Goal: Task Accomplishment & Management: Complete application form

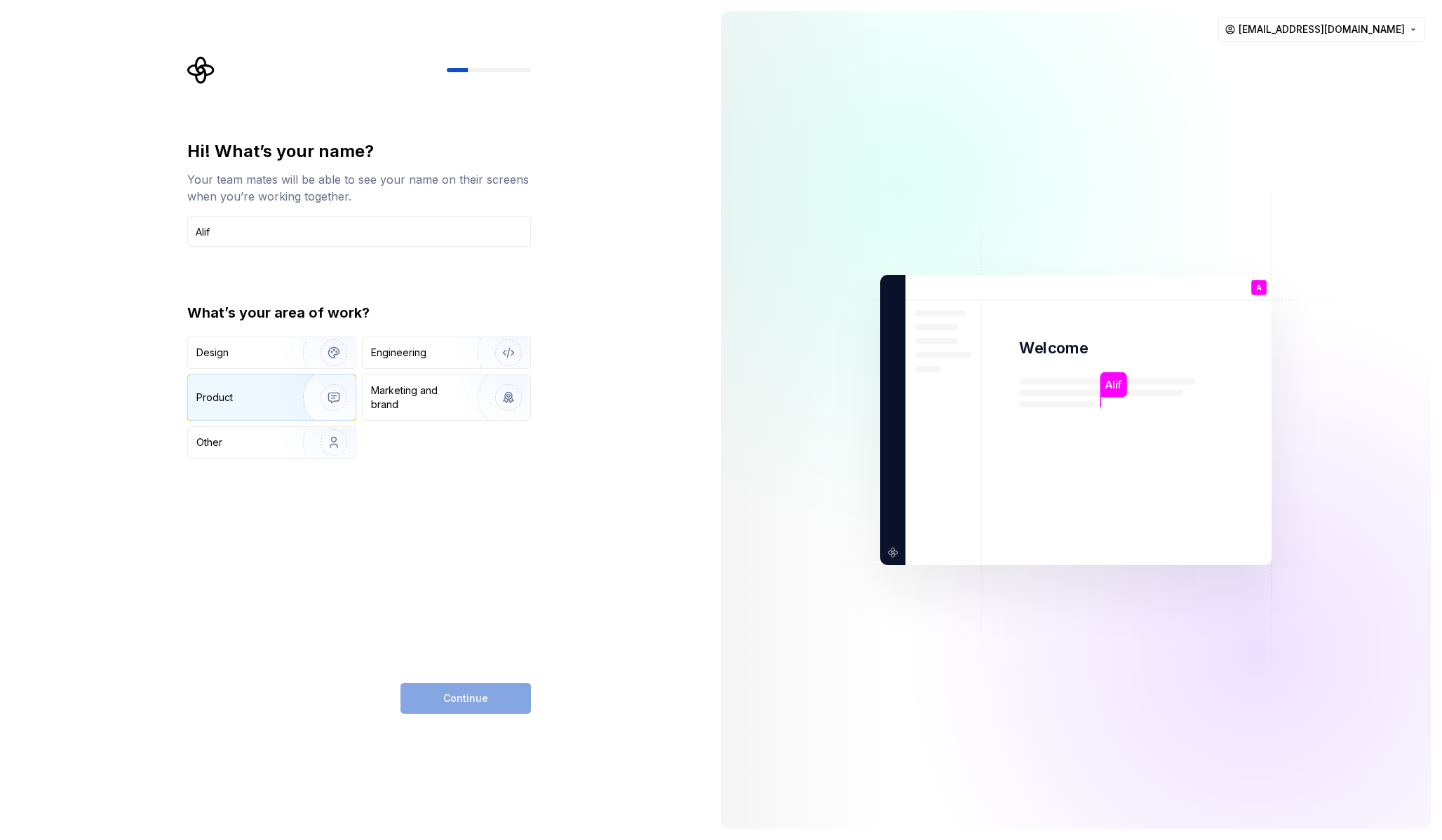
type input "Alif"
click at [318, 398] on img "button" at bounding box center [325, 397] width 90 height 94
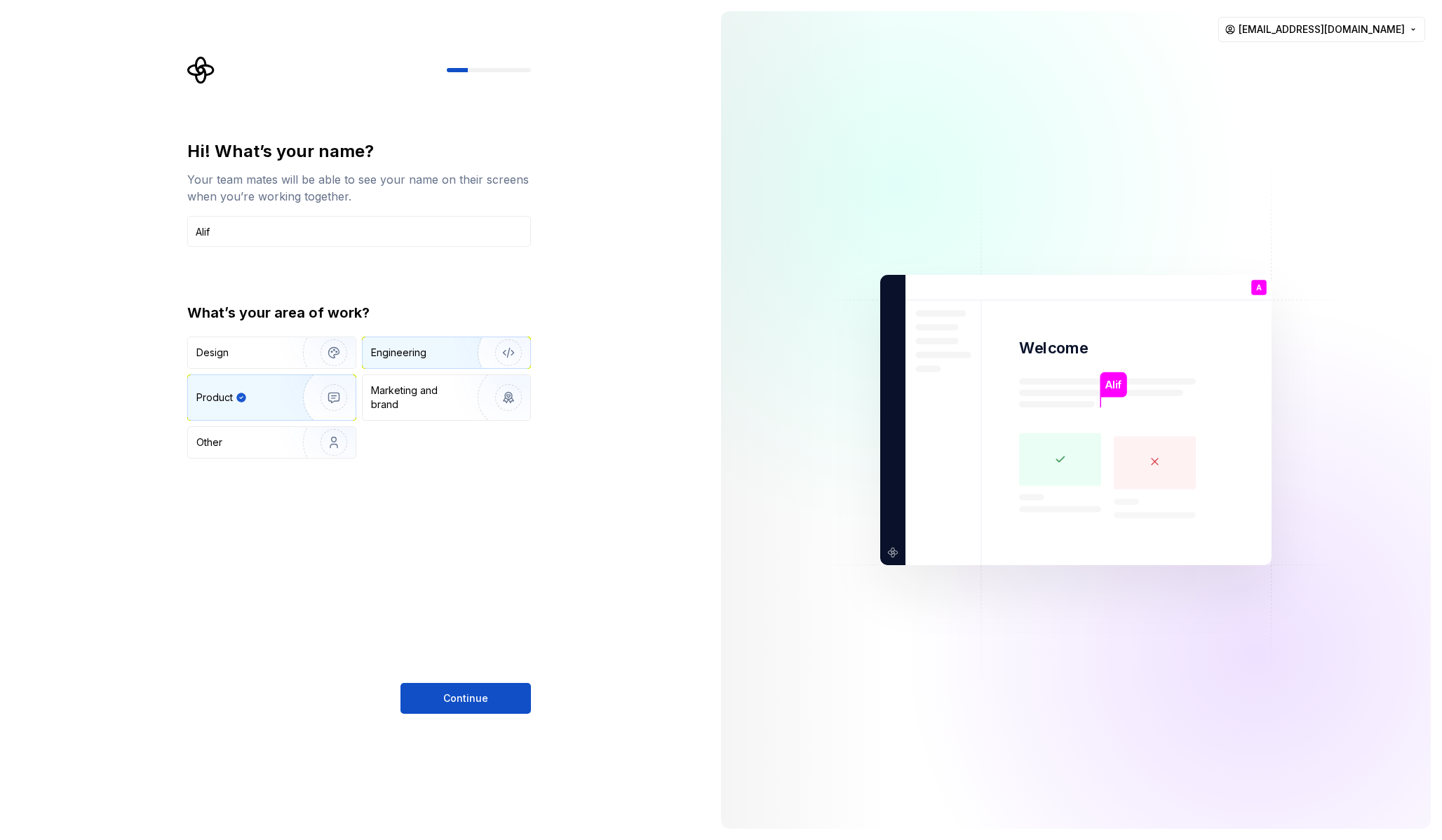
click at [428, 352] on div "Engineering" at bounding box center [426, 353] width 112 height 14
click at [443, 706] on button "Continue" at bounding box center [465, 698] width 130 height 31
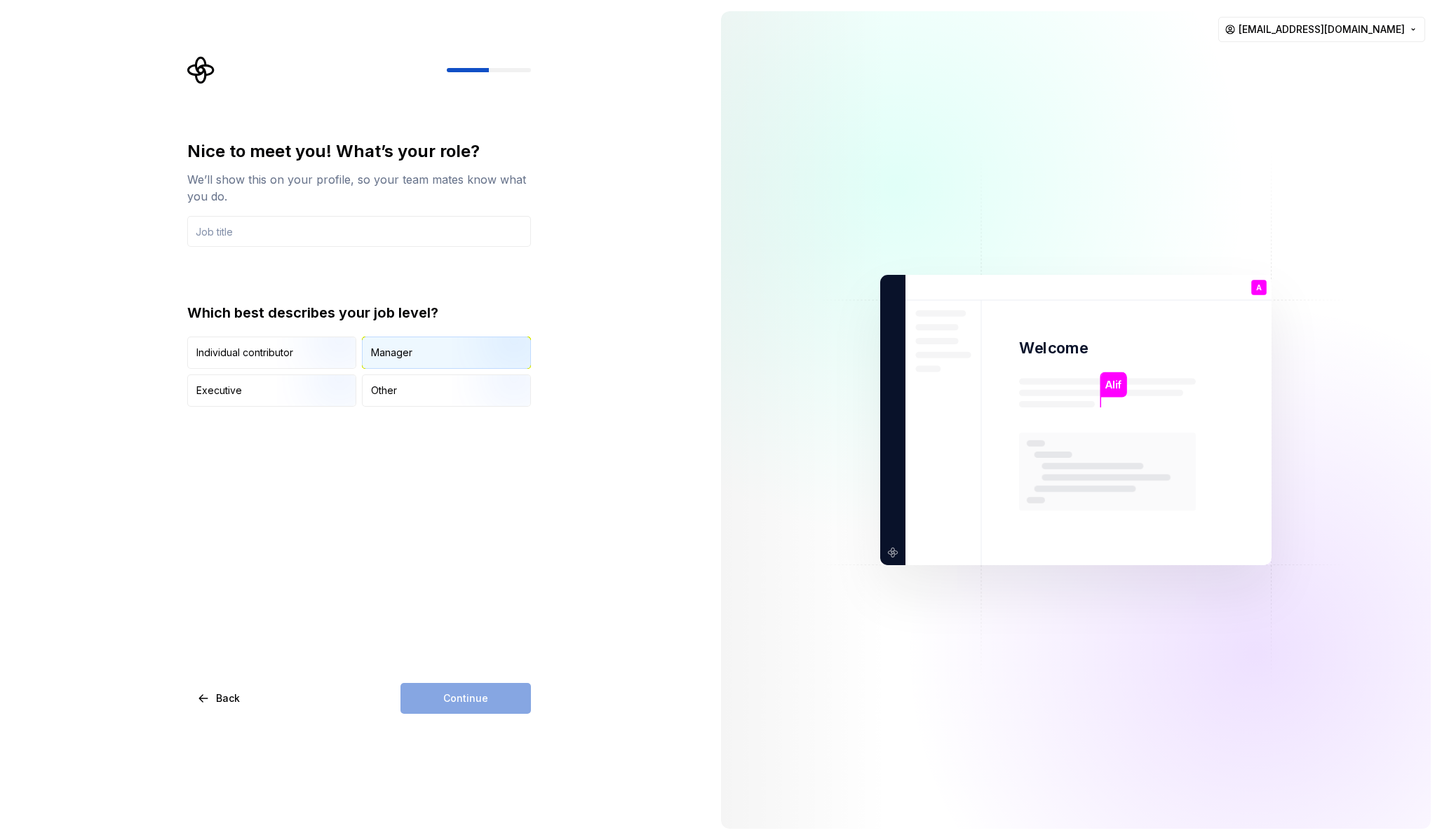
click at [414, 353] on div "Manager" at bounding box center [447, 353] width 167 height 31
click at [474, 704] on div "Continue" at bounding box center [465, 698] width 130 height 31
click at [380, 237] on input "text" at bounding box center [358, 232] width 343 height 31
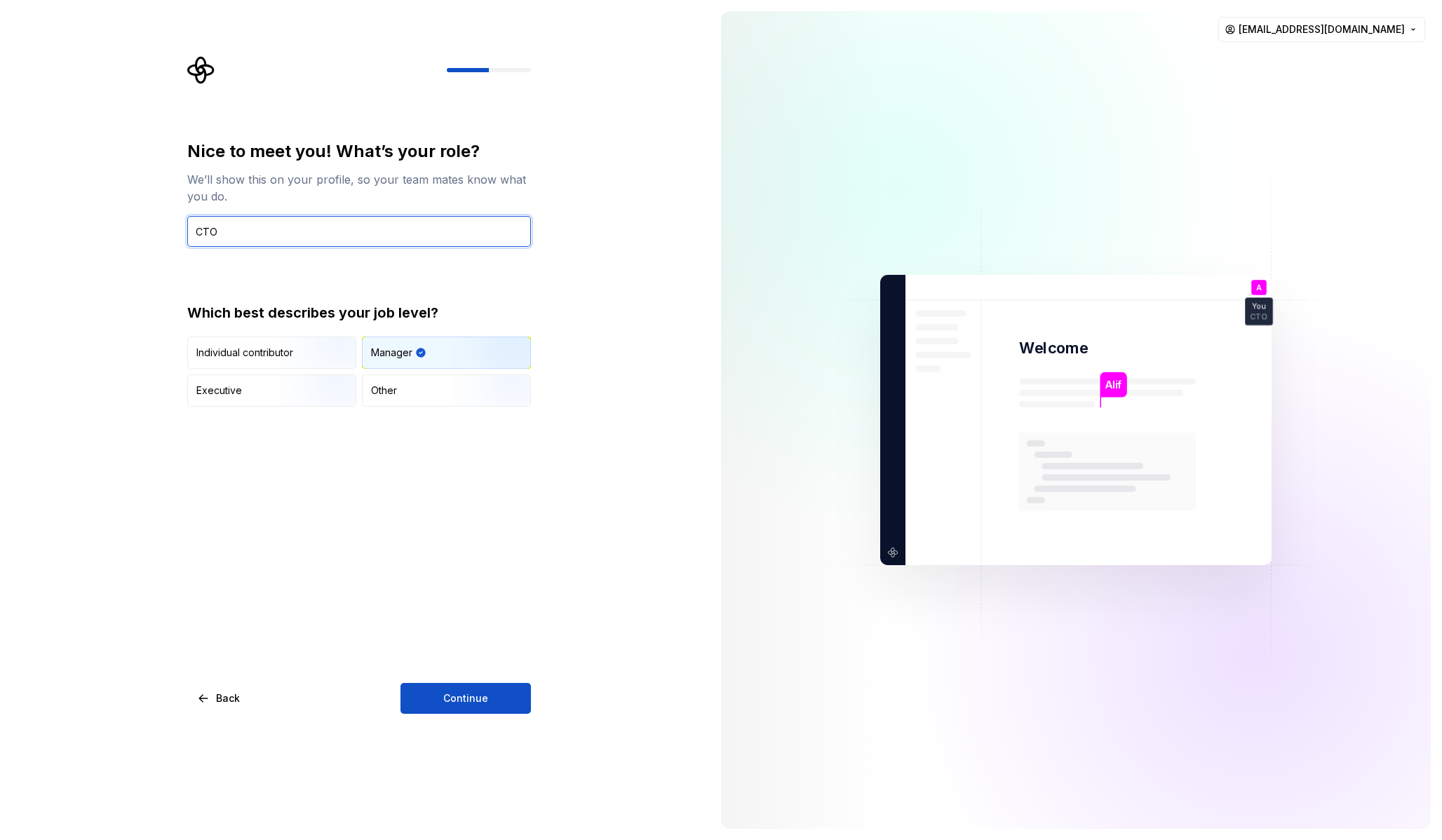
type input "CTO"
click at [679, 535] on div "Nice to meet you! What’s your role? We’ll show this on your profile, so your te…" at bounding box center [354, 420] width 709 height 840
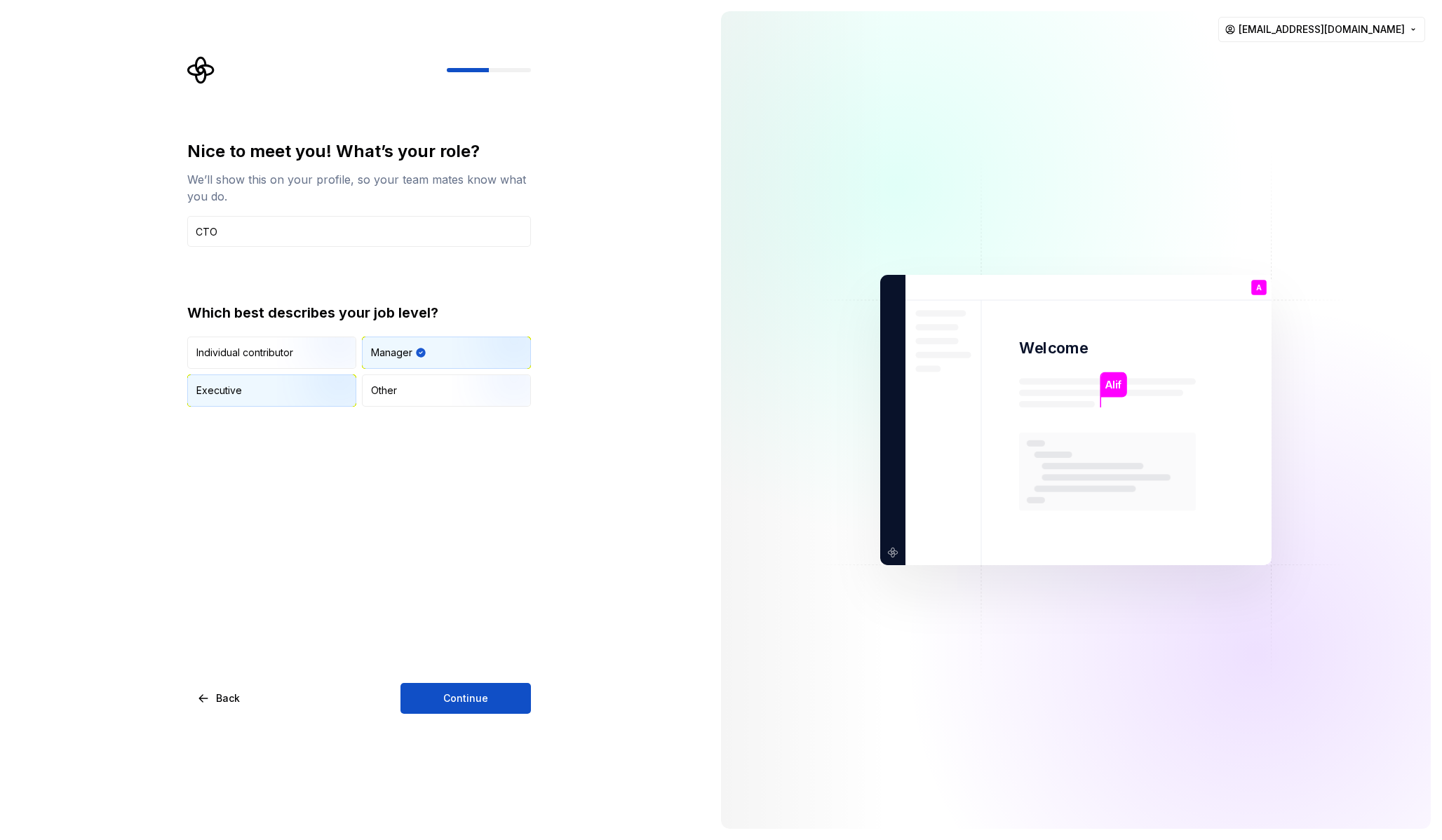
click at [321, 387] on img "button" at bounding box center [322, 408] width 90 height 94
click at [463, 697] on span "Continue" at bounding box center [466, 698] width 45 height 14
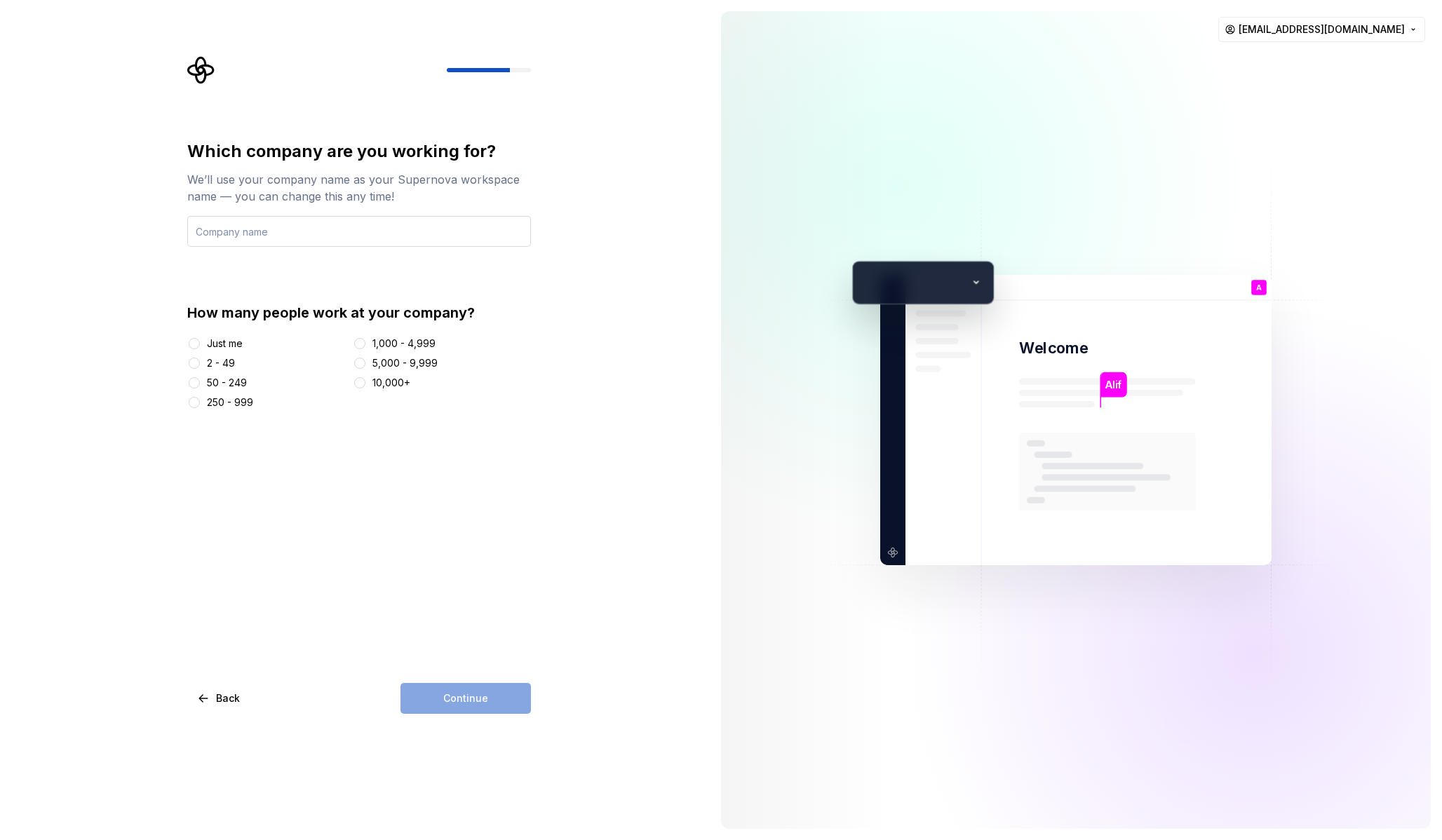
click at [323, 229] on input "text" at bounding box center [358, 232] width 343 height 31
type input "EVN"
click at [231, 358] on div "2 - 49" at bounding box center [221, 363] width 28 height 14
click at [200, 358] on button "2 - 49" at bounding box center [194, 363] width 11 height 11
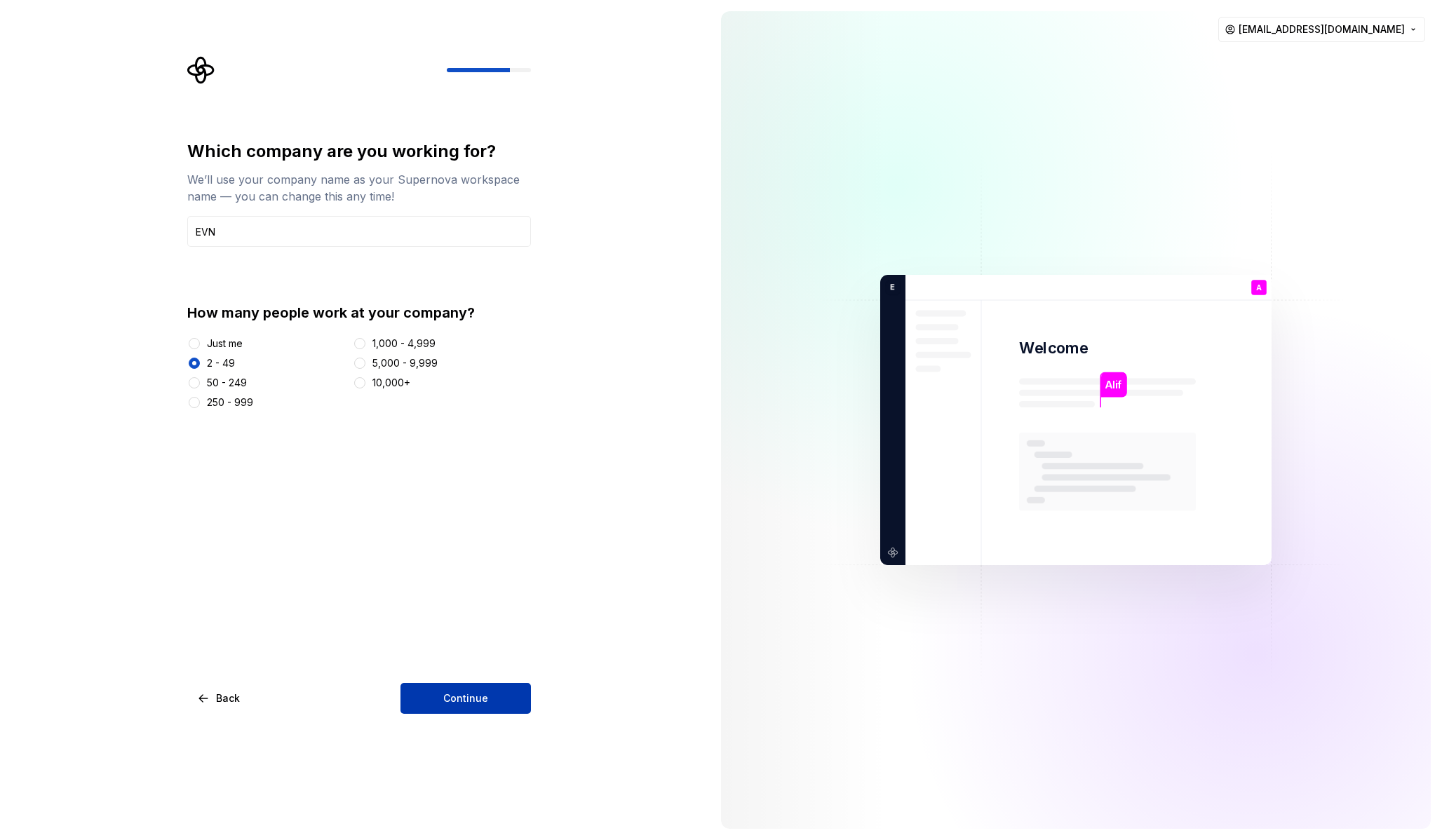
click at [502, 707] on button "Continue" at bounding box center [465, 698] width 130 height 31
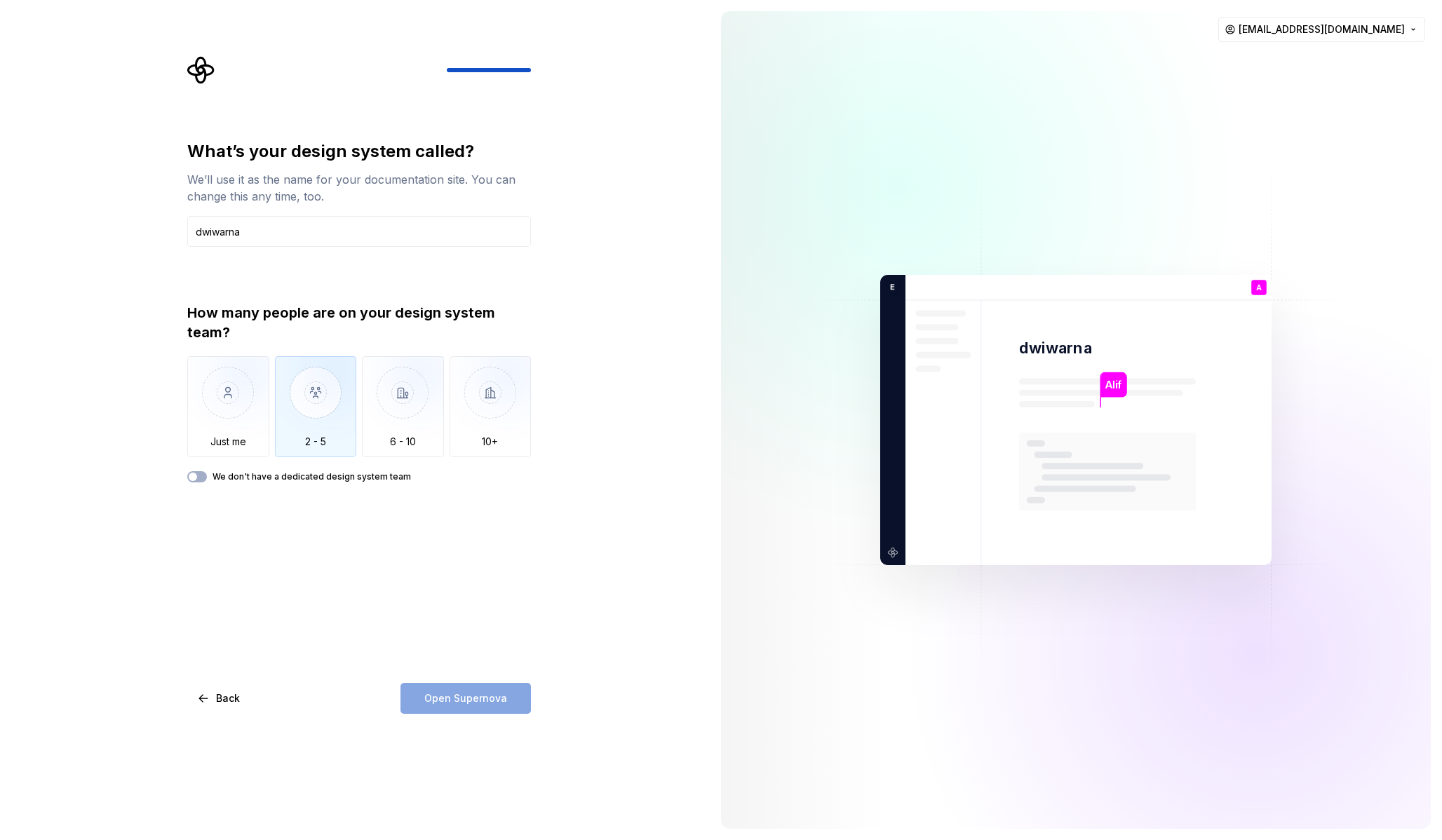
type input "dwiwarna"
click at [313, 392] on img "button" at bounding box center [316, 402] width 82 height 94
click at [189, 477] on span "button" at bounding box center [192, 477] width 9 height 9
click at [195, 473] on icon "button" at bounding box center [192, 477] width 11 height 9
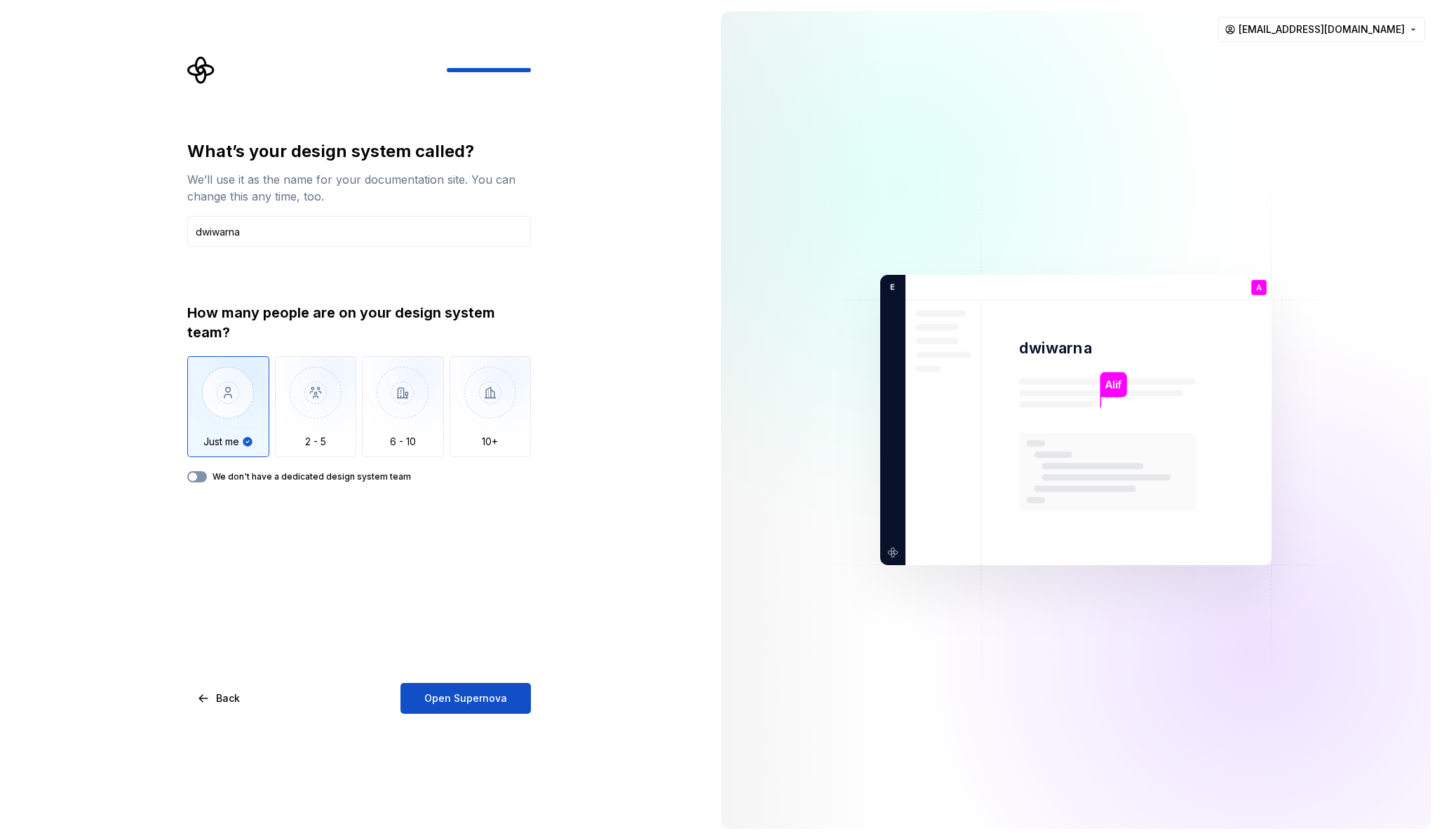
click at [195, 473] on span "button" at bounding box center [192, 477] width 9 height 9
click at [474, 694] on span "Open Supernova" at bounding box center [465, 698] width 83 height 14
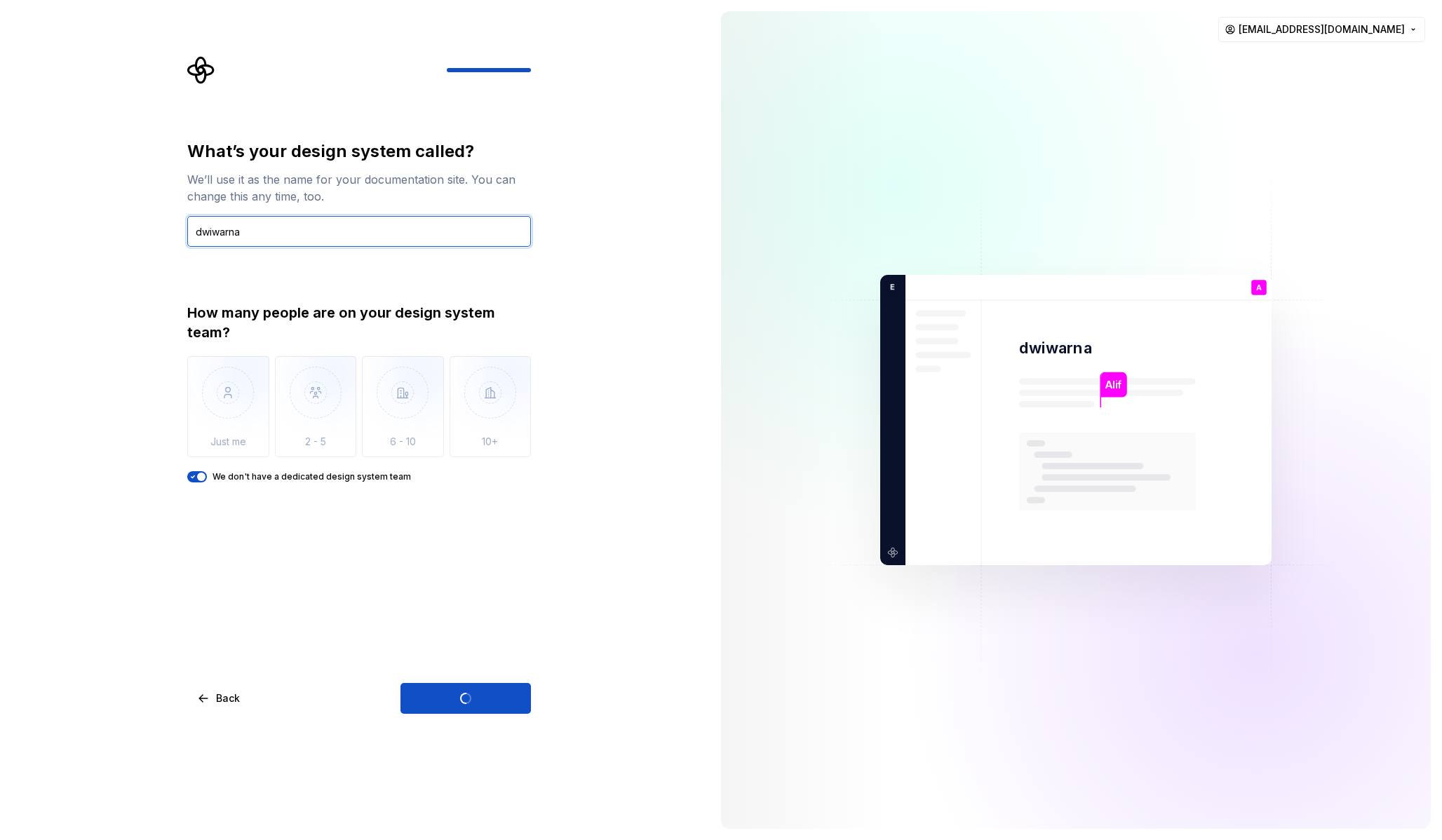
click at [360, 239] on input "dwiwarna" at bounding box center [358, 232] width 343 height 31
click at [533, 249] on div "What’s your design system called? We’ll use it as the name for your documentati…" at bounding box center [364, 384] width 369 height 657
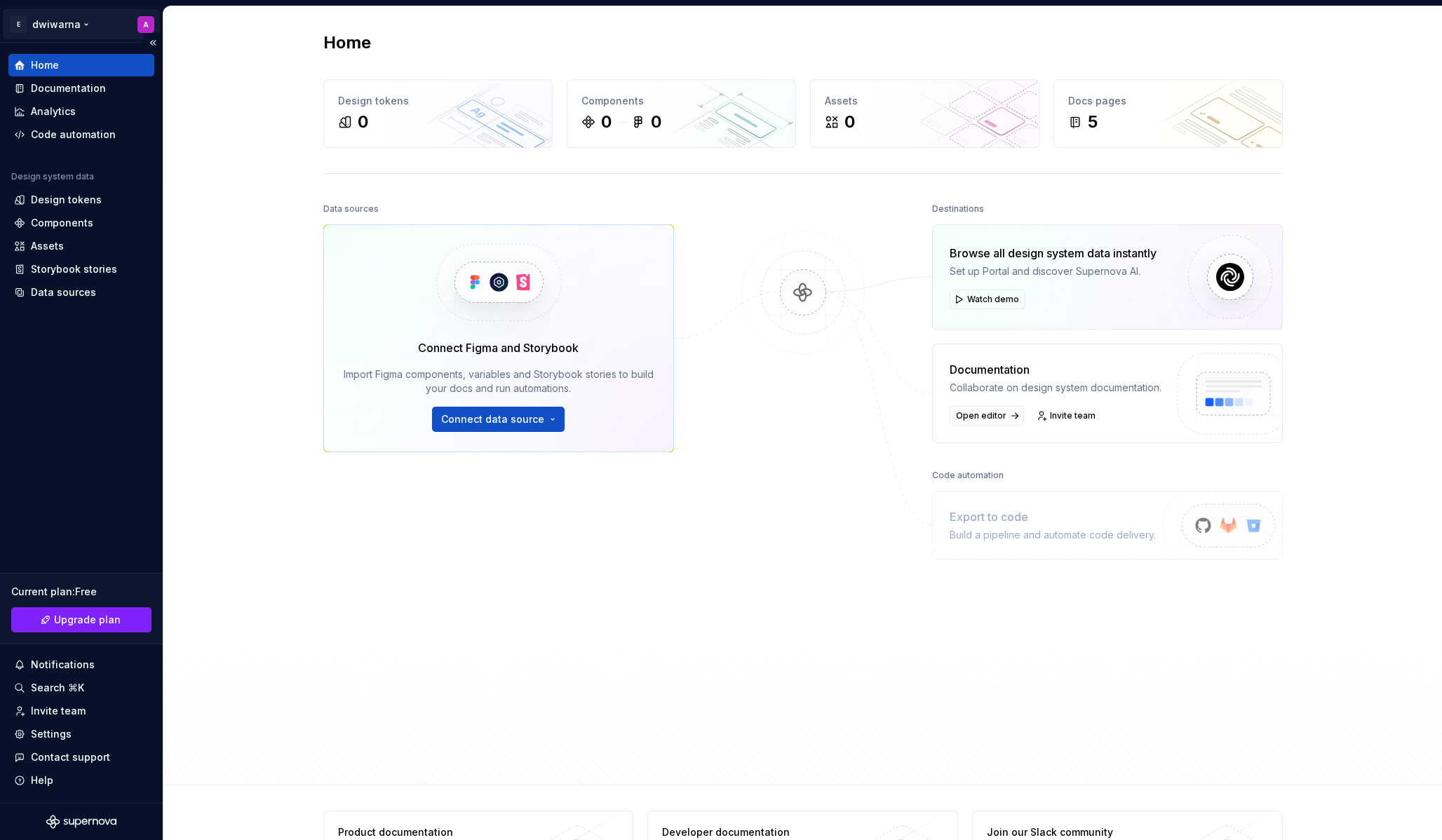
click at [82, 24] on html "E dwiwarna A Home Documentation Analytics Code automation Design system data De…" at bounding box center [721, 420] width 1442 height 840
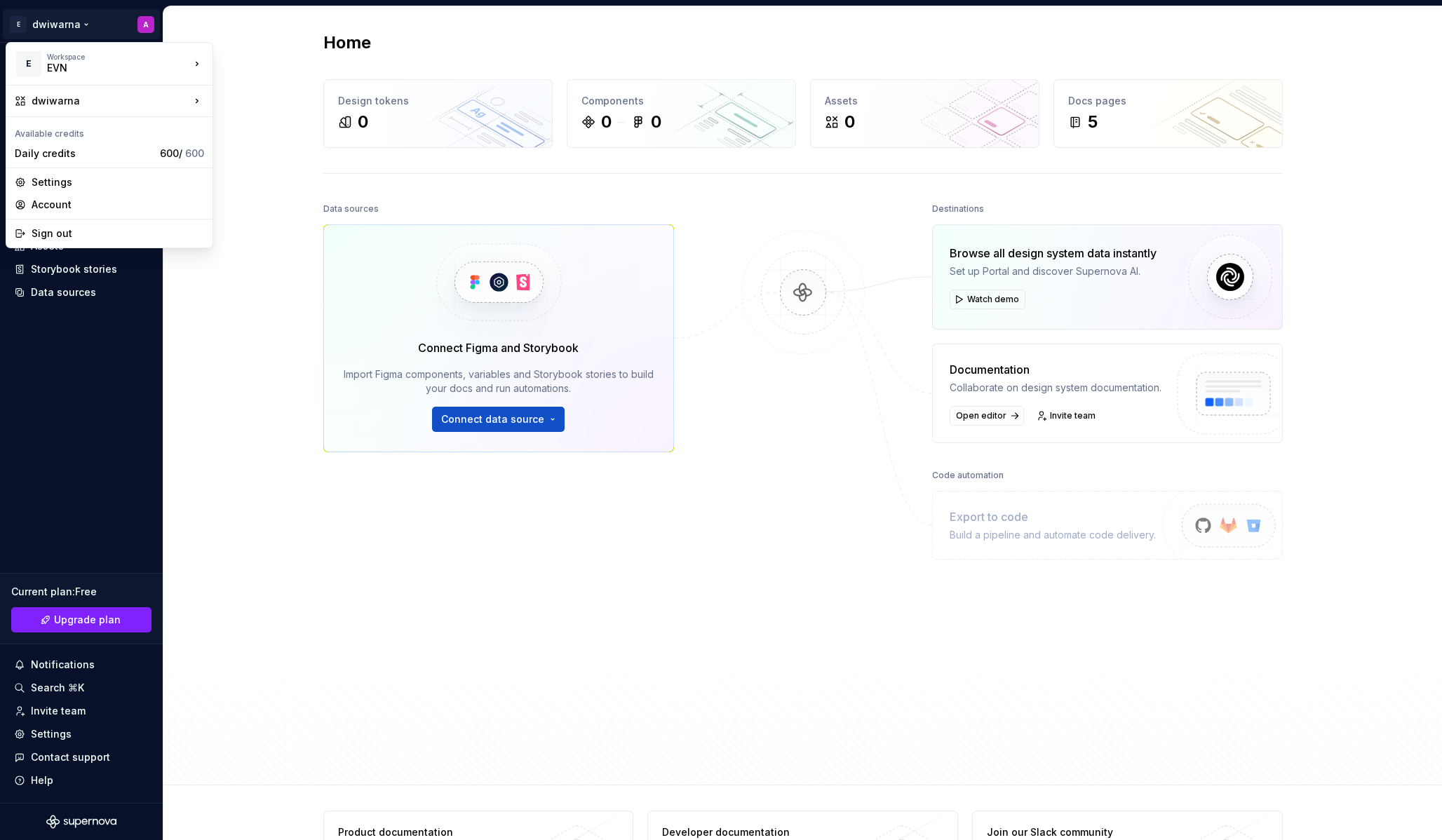
click at [197, 22] on html "E dwiwarna A Home Documentation Analytics Code automation Design system data De…" at bounding box center [721, 420] width 1442 height 840
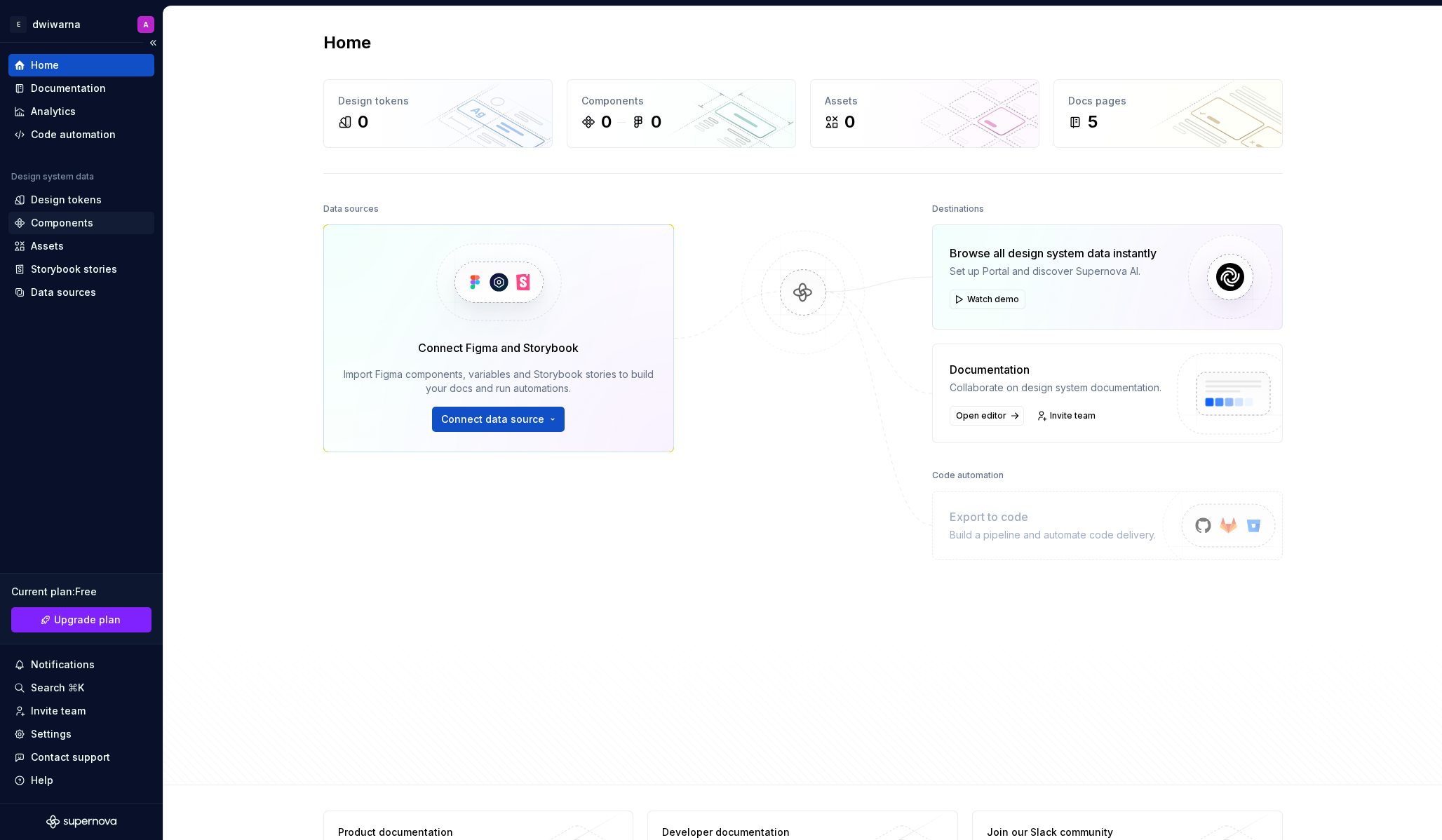
click at [84, 220] on div "Components" at bounding box center [62, 223] width 62 height 14
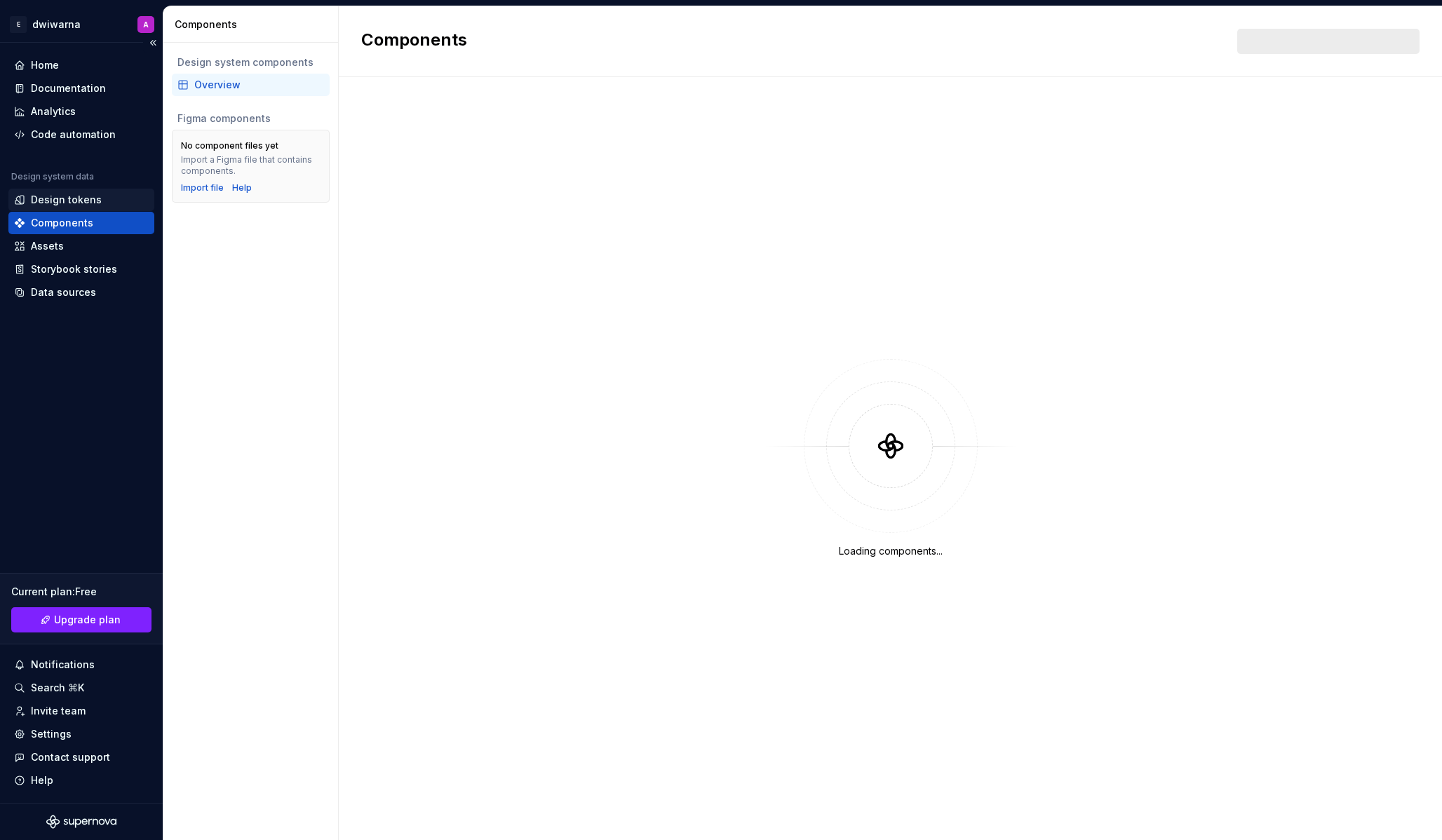
click at [88, 195] on div "Design tokens" at bounding box center [66, 200] width 71 height 14
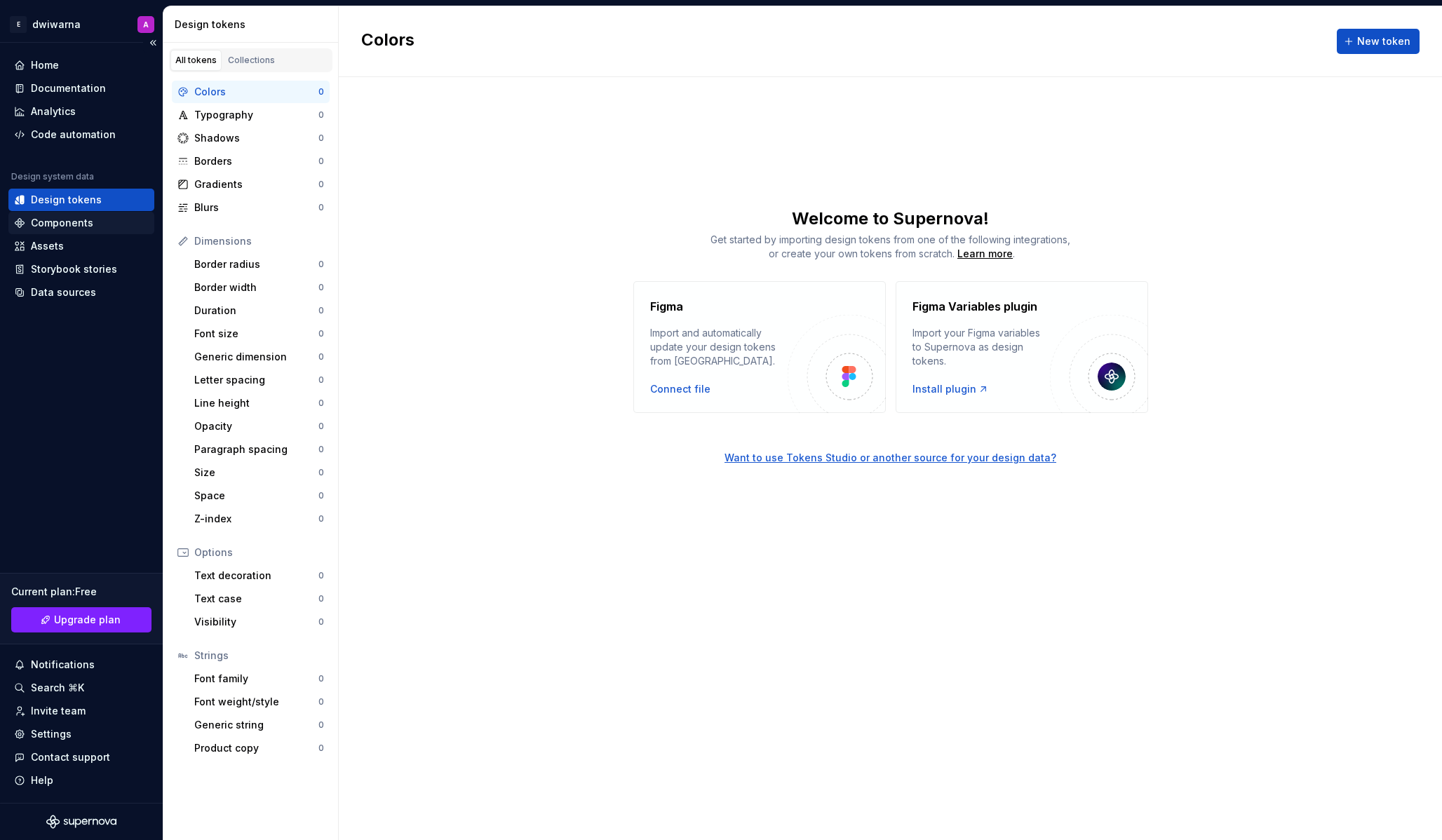
click at [95, 220] on div "Components" at bounding box center [81, 223] width 135 height 14
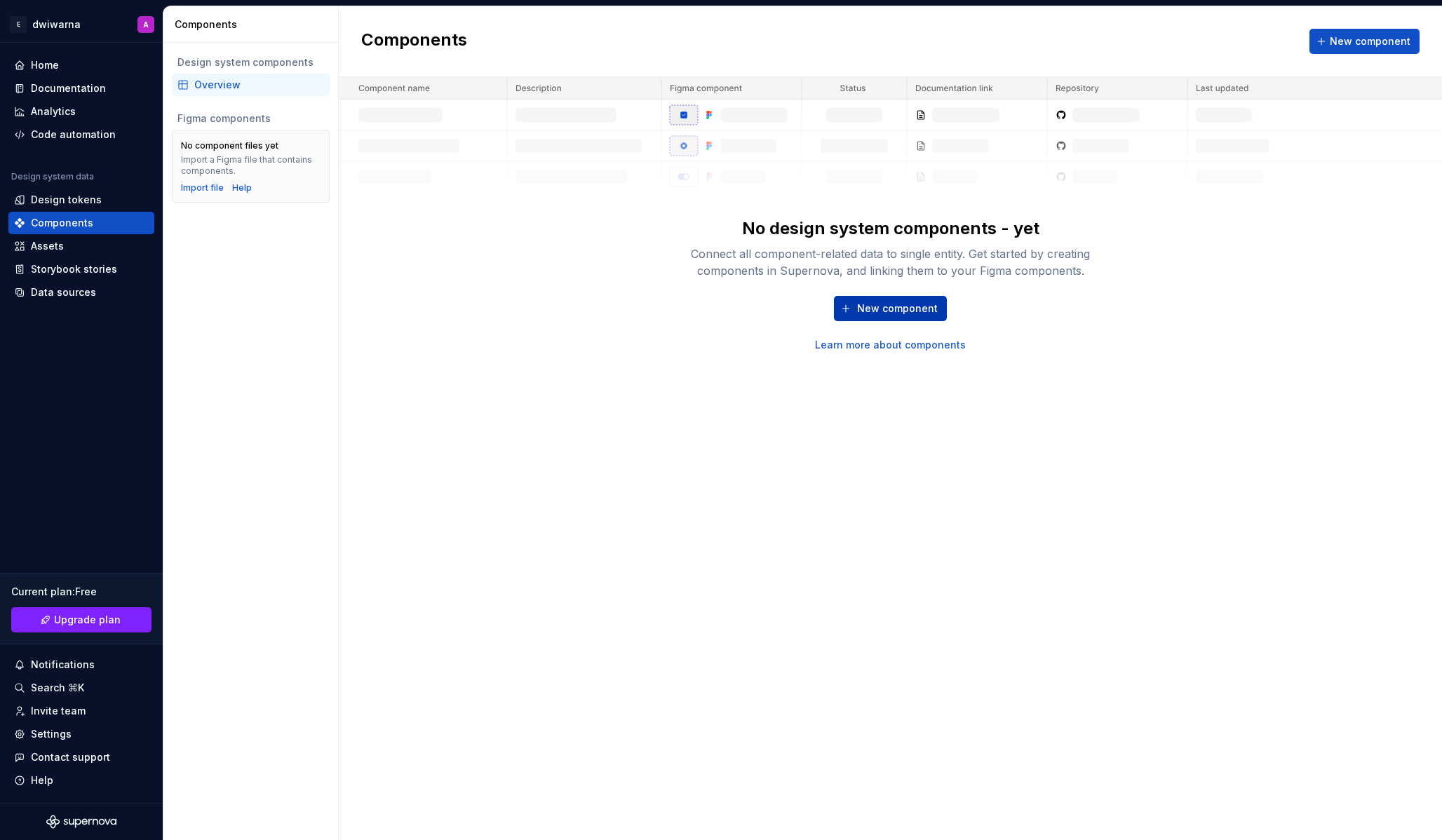
click at [899, 311] on span "New component" at bounding box center [897, 308] width 81 height 14
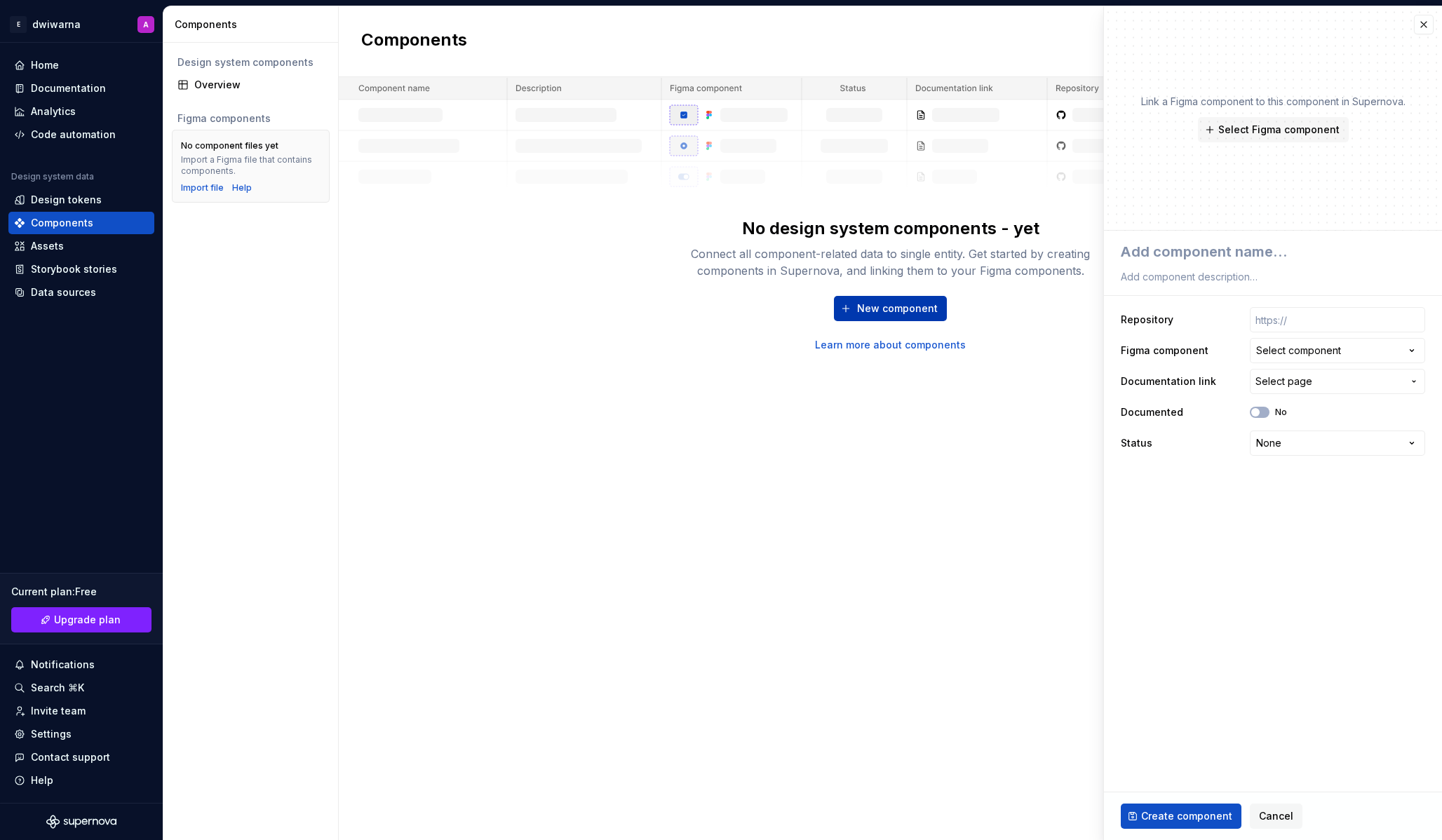
type textarea "*"
click at [1335, 361] on button "Select component" at bounding box center [1337, 350] width 175 height 26
click at [1177, 487] on html "**********" at bounding box center [721, 420] width 1442 height 840
click at [1294, 389] on button "Select page" at bounding box center [1337, 381] width 175 height 26
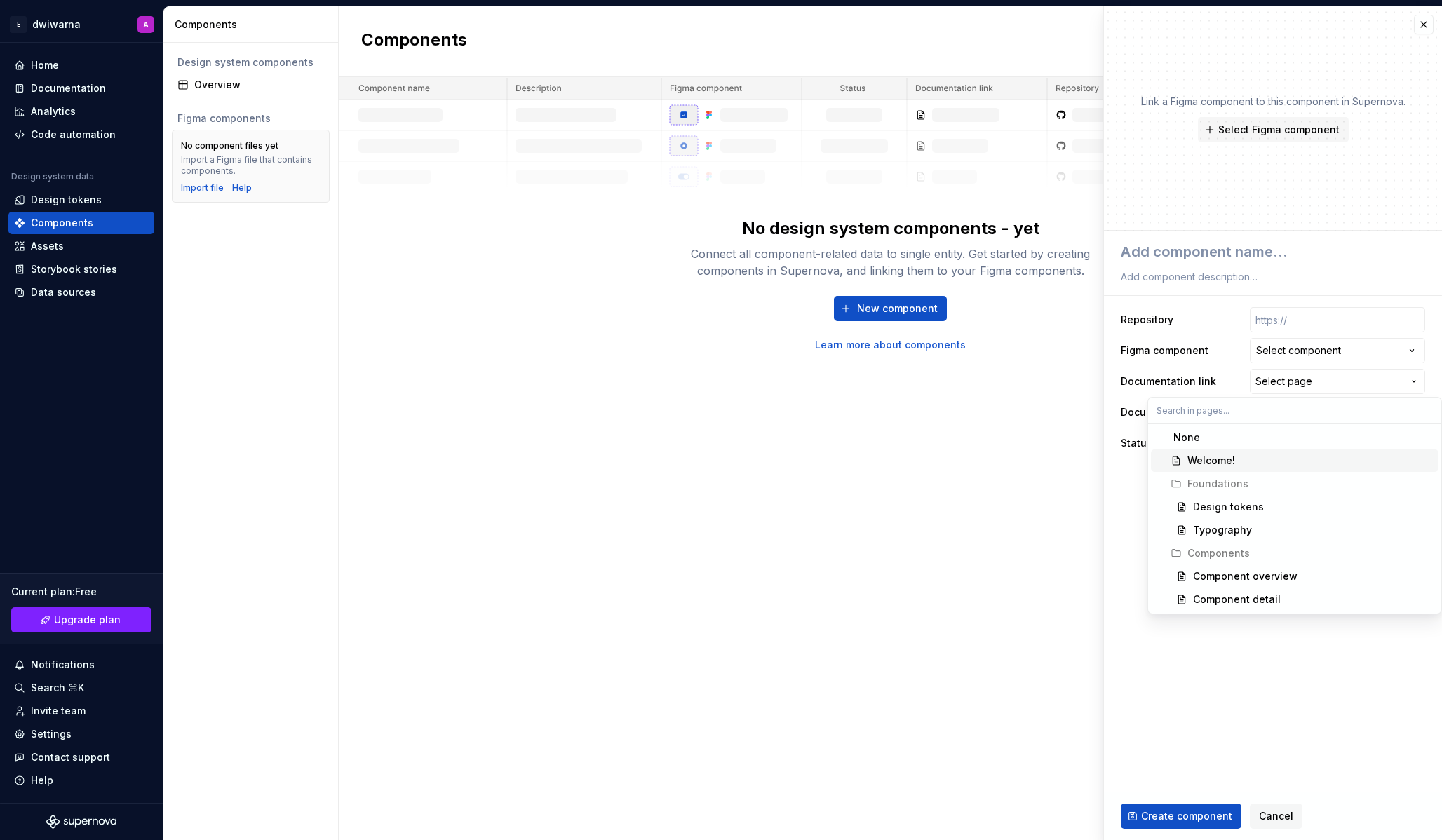
click at [1123, 466] on html "**********" at bounding box center [721, 420] width 1442 height 840
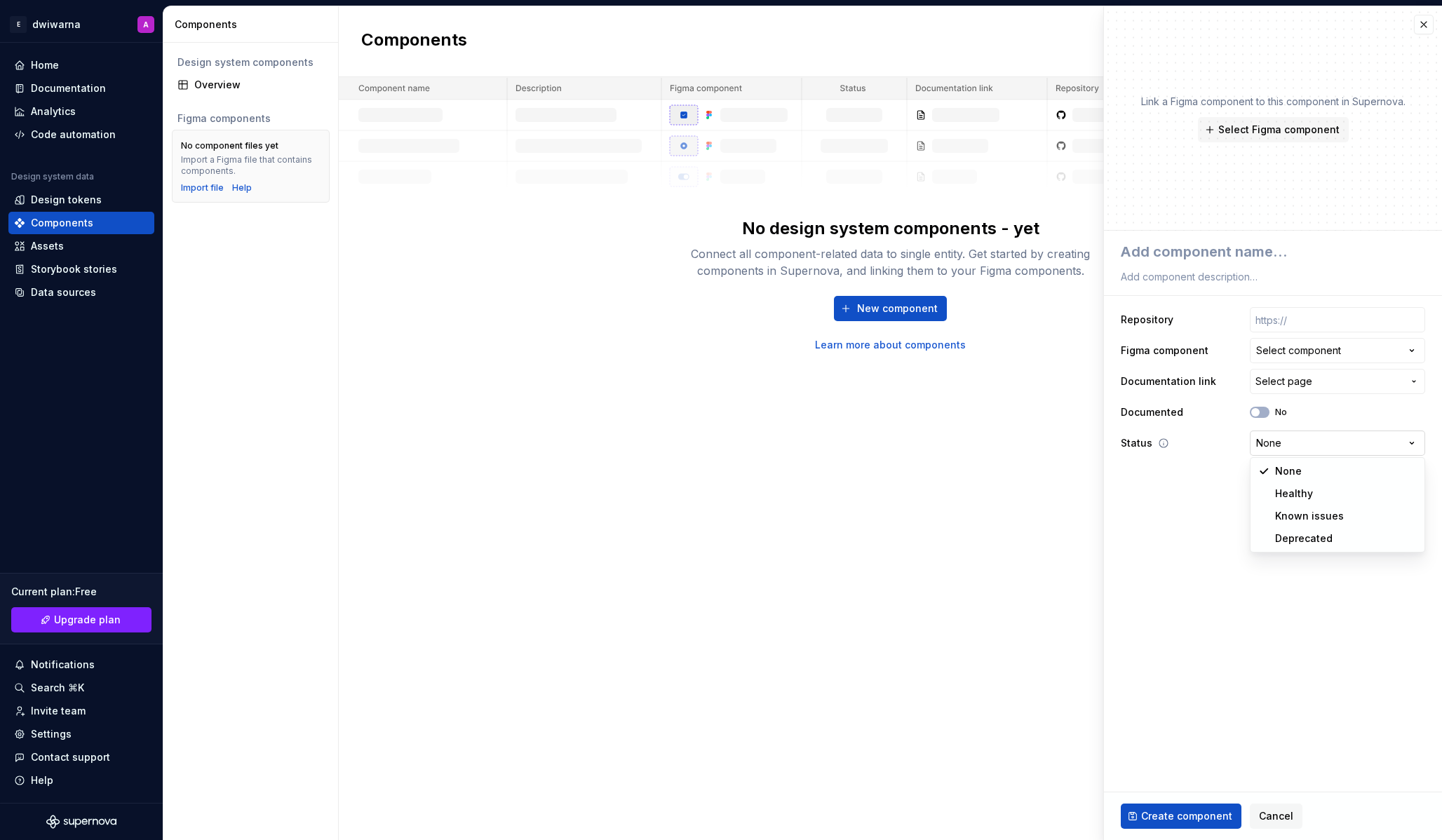
click at [1263, 437] on html "**********" at bounding box center [721, 420] width 1442 height 840
click at [1189, 497] on html "**********" at bounding box center [721, 420] width 1442 height 840
click at [96, 287] on div "Data sources" at bounding box center [81, 292] width 135 height 14
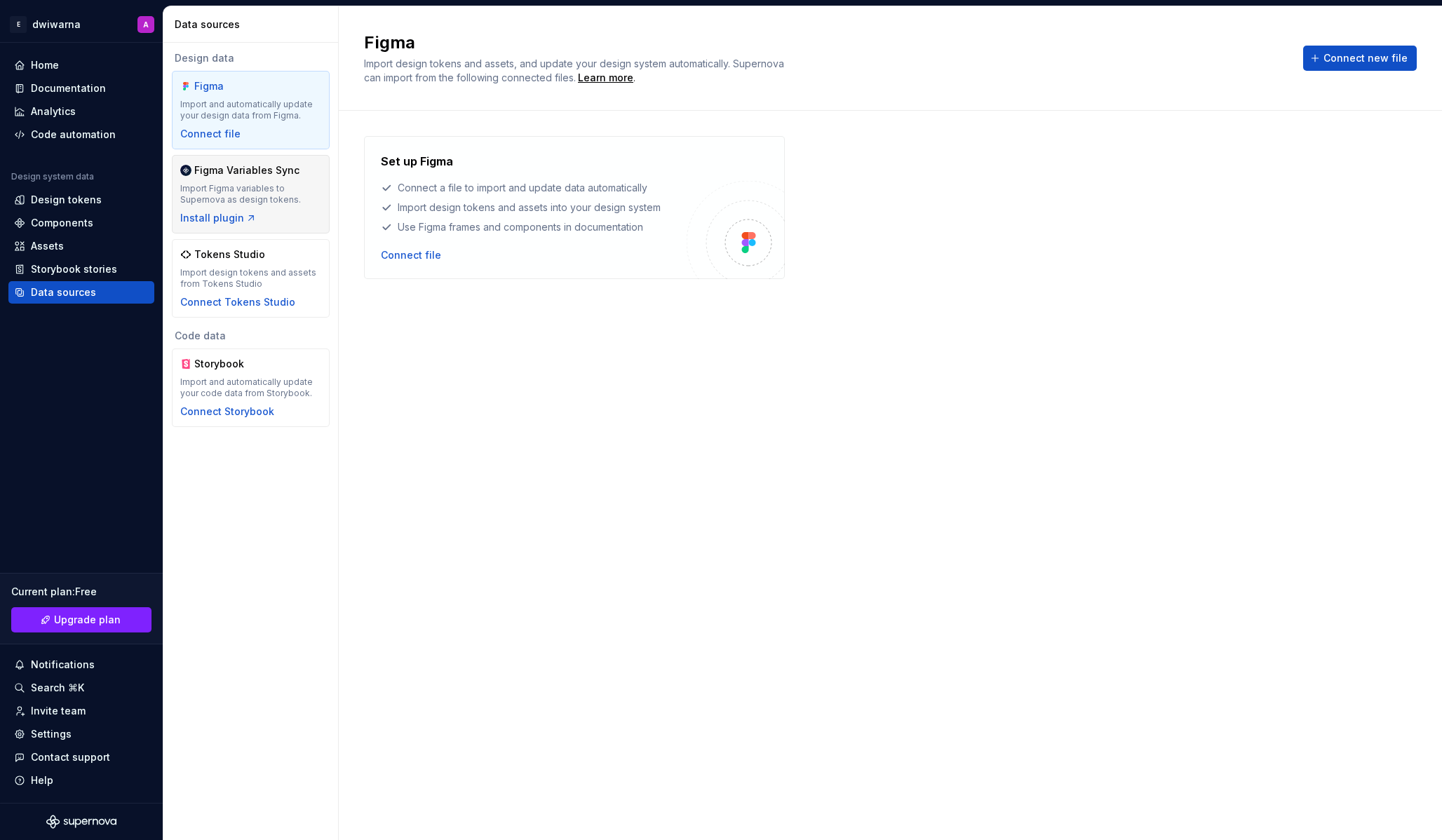
click at [293, 201] on div "Import Figma variables to Supernova as design tokens." at bounding box center [250, 194] width 141 height 22
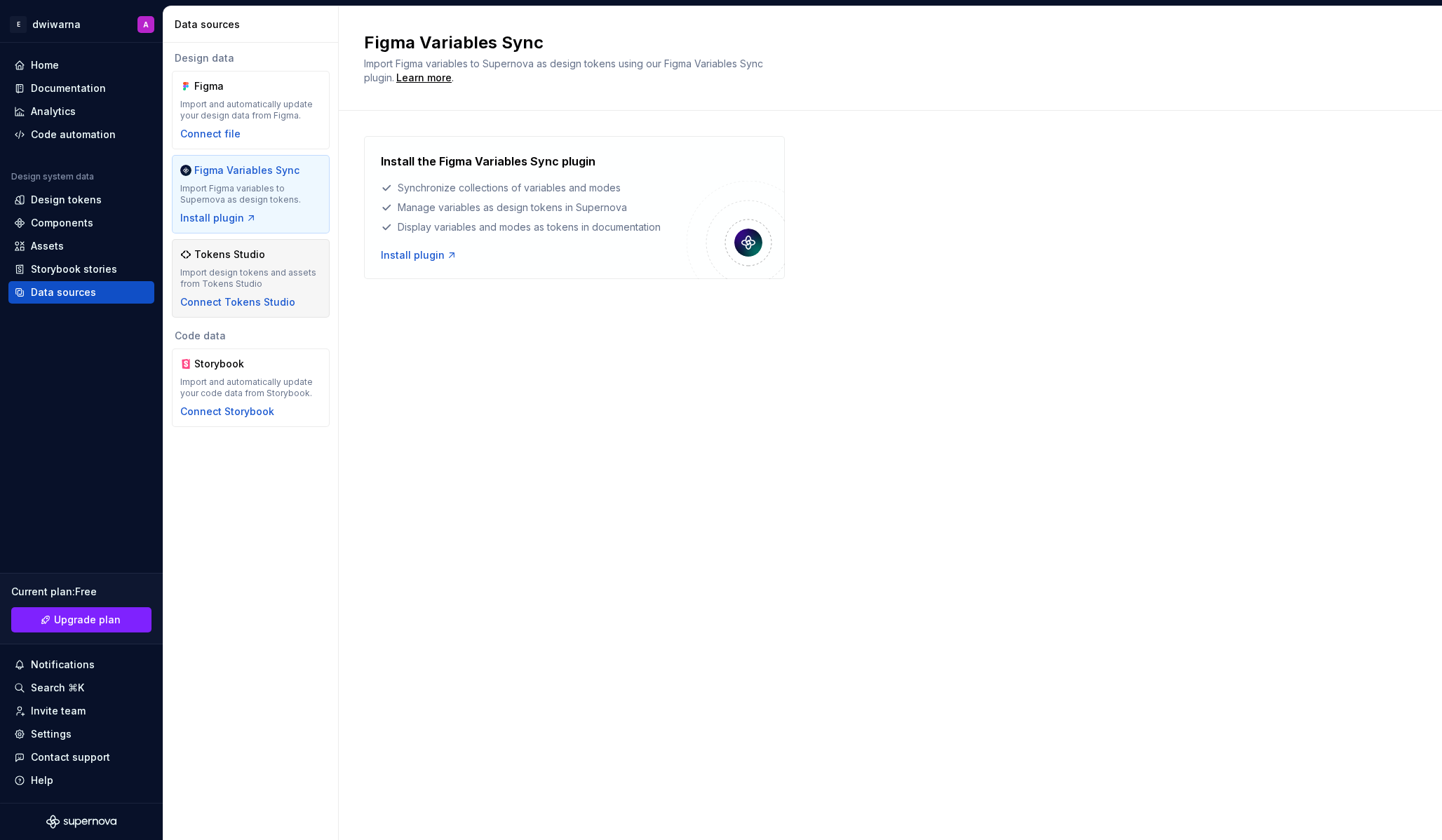
click at [305, 281] on div "Import design tokens and assets from Tokens Studio" at bounding box center [250, 278] width 141 height 22
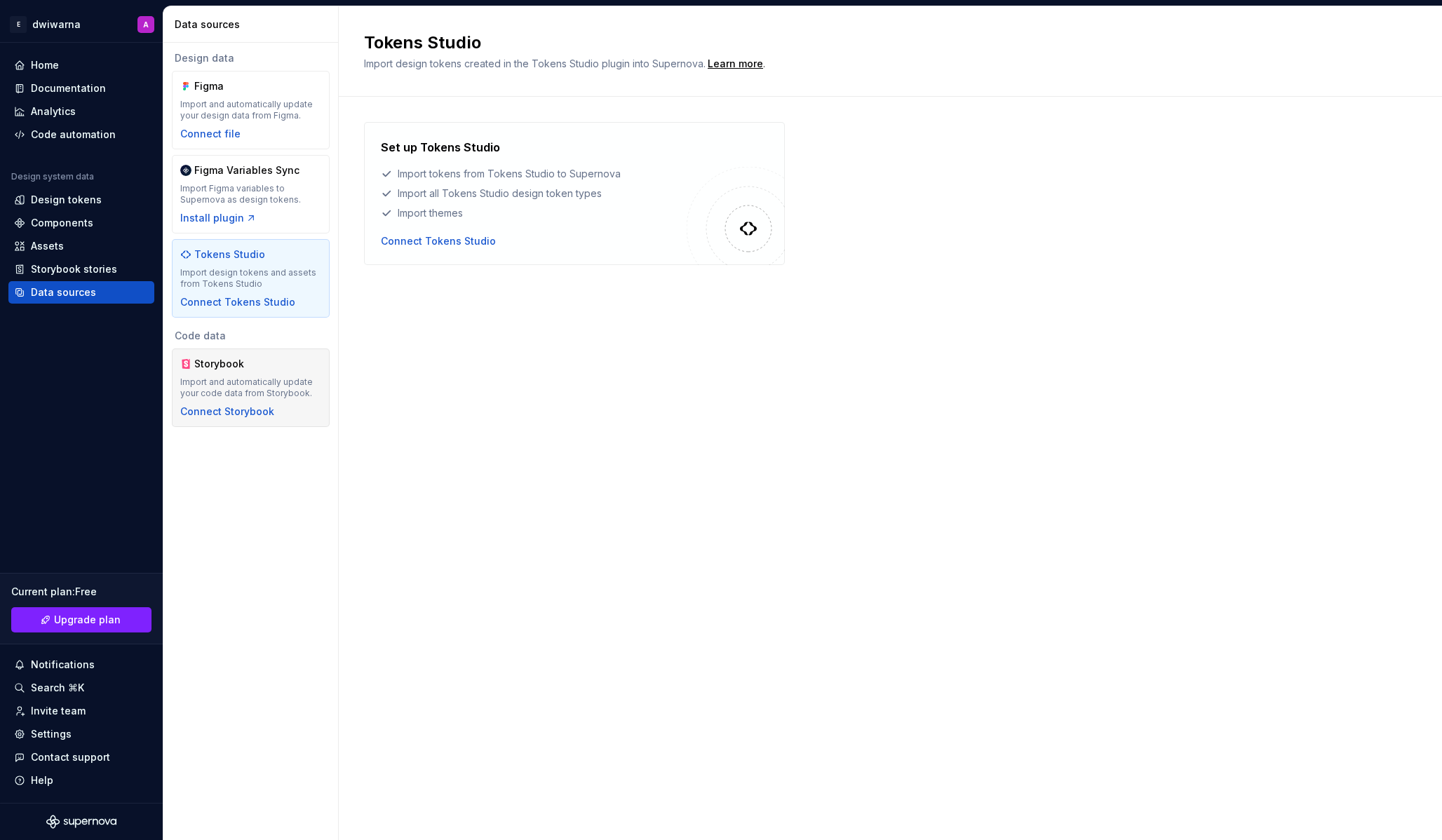
click at [307, 371] on div "Storybook Import and automatically update your code data from Storybook. Connec…" at bounding box center [250, 387] width 141 height 62
